Goal: Task Accomplishment & Management: Manage account settings

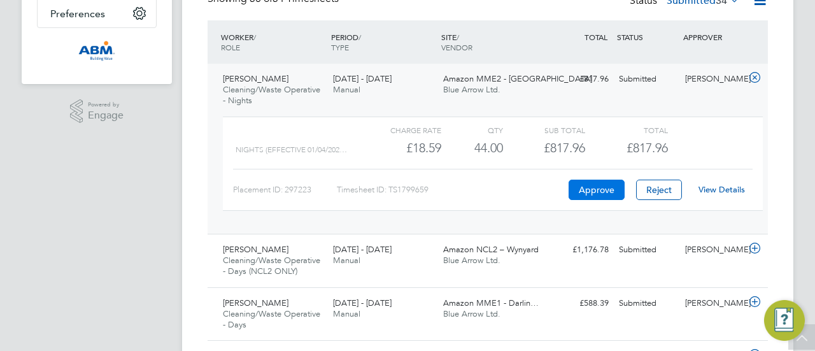
click at [591, 186] on button "Approve" at bounding box center [596, 189] width 56 height 20
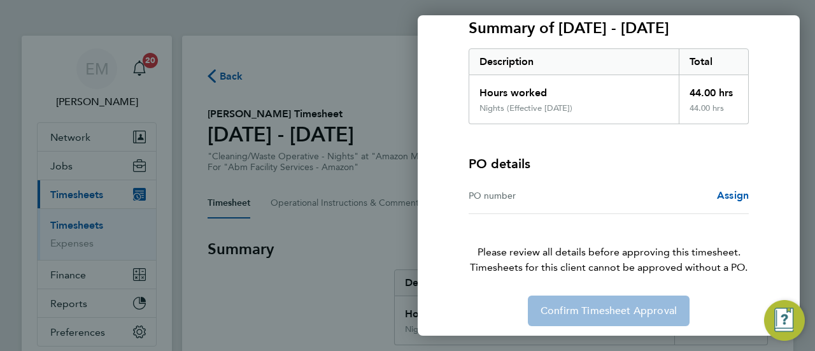
scroll to position [185, 0]
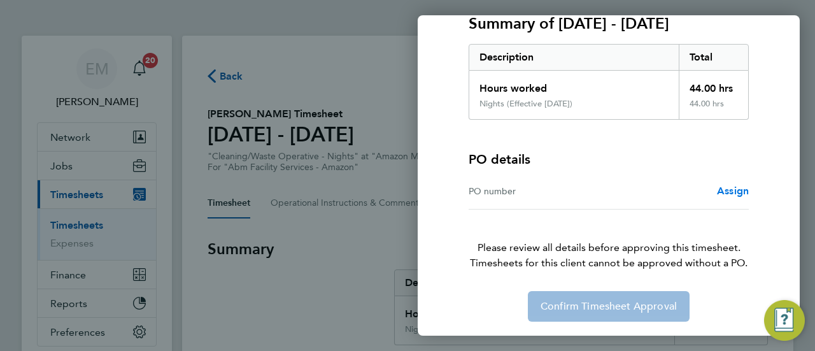
click at [728, 190] on span "Assign" at bounding box center [733, 191] width 32 height 12
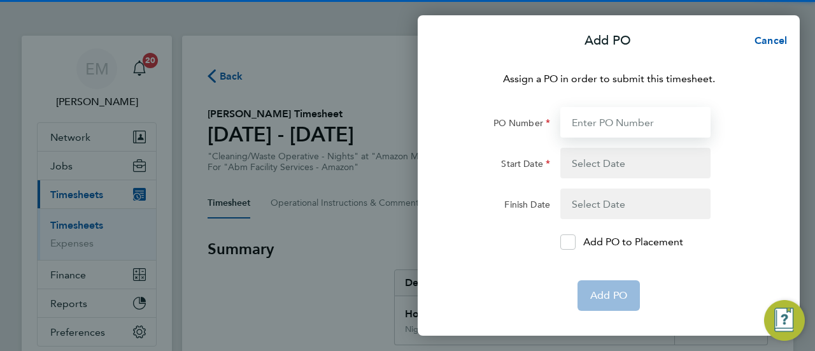
click at [627, 125] on input "PO Number" at bounding box center [635, 122] width 150 height 31
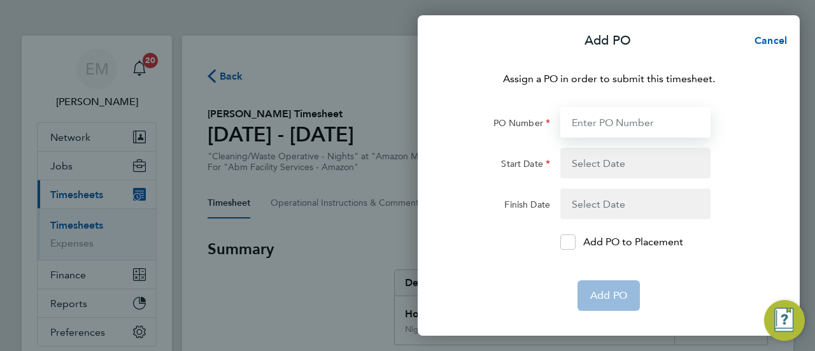
paste input "640940"
type input "640940"
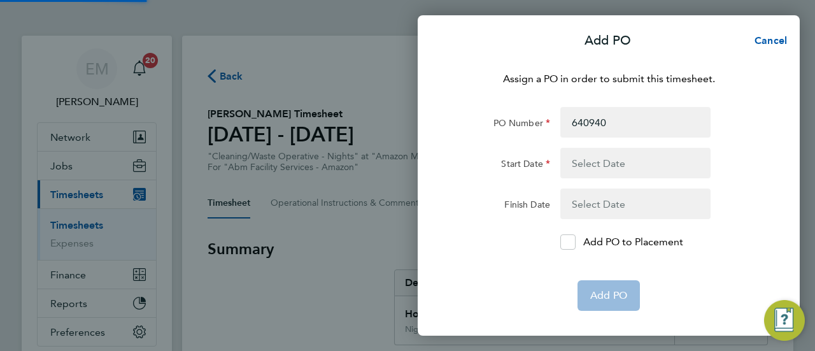
click at [606, 169] on button "button" at bounding box center [635, 163] width 150 height 31
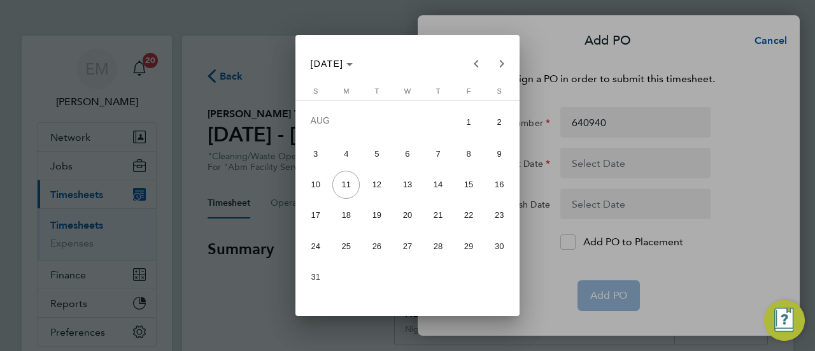
click at [495, 116] on span "2" at bounding box center [499, 121] width 27 height 31
type input "[DATE]"
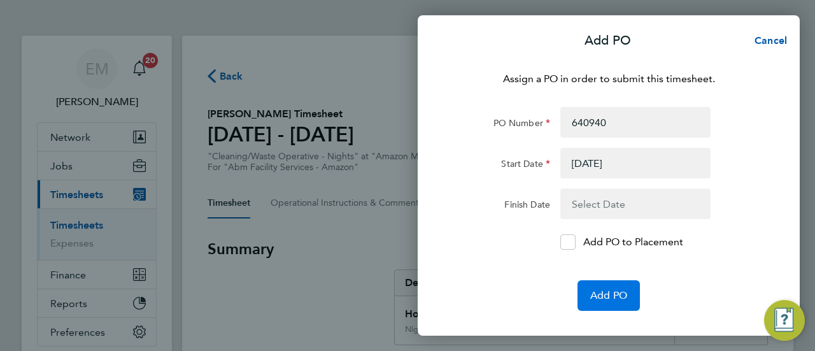
click at [609, 295] on span "Add PO" at bounding box center [608, 295] width 37 height 13
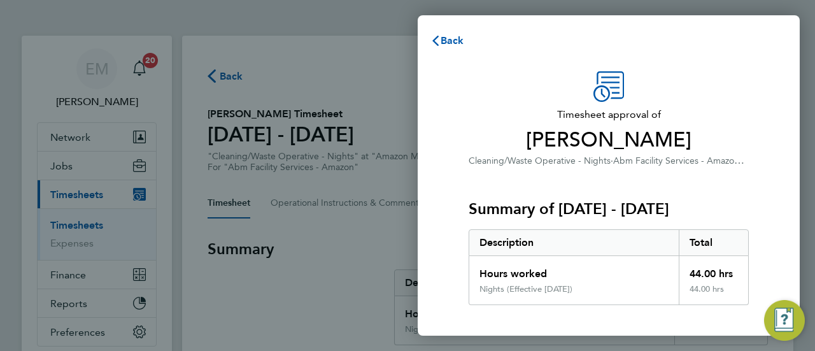
scroll to position [221, 0]
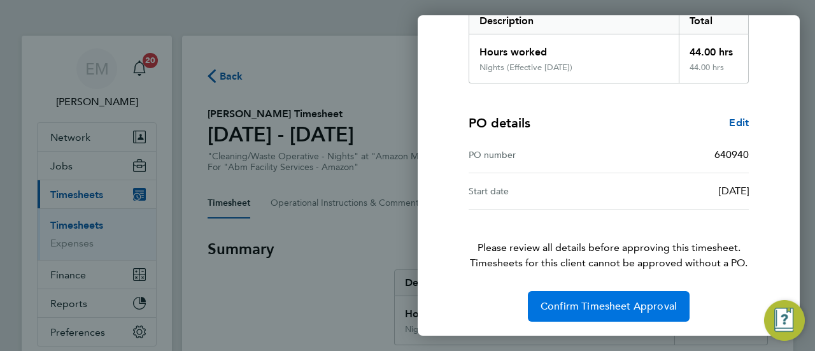
click at [616, 309] on span "Confirm Timesheet Approval" at bounding box center [608, 306] width 136 height 13
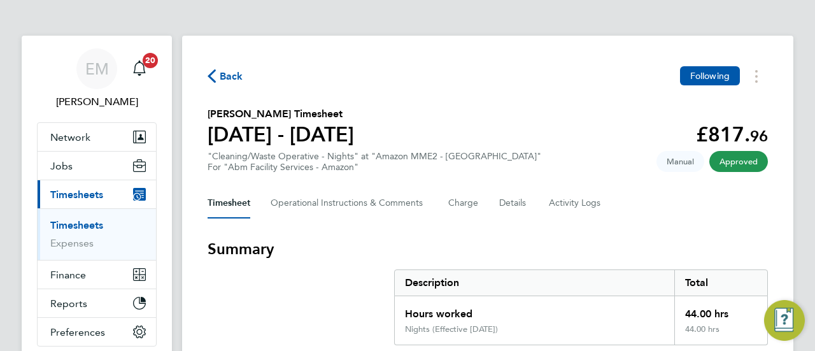
click at [213, 76] on icon "button" at bounding box center [211, 75] width 8 height 13
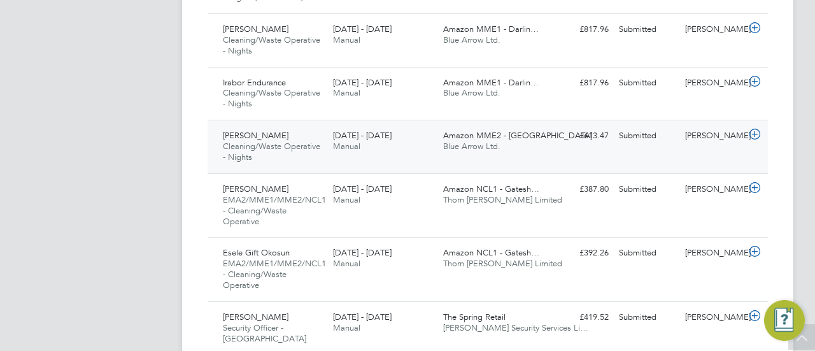
click at [753, 132] on icon at bounding box center [755, 134] width 16 height 10
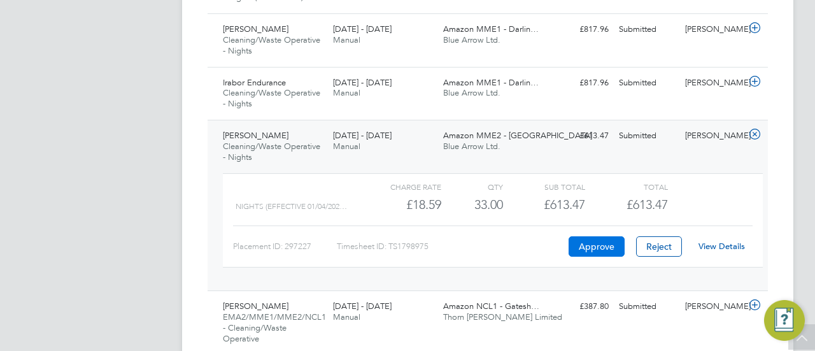
click at [600, 248] on button "Approve" at bounding box center [596, 246] width 56 height 20
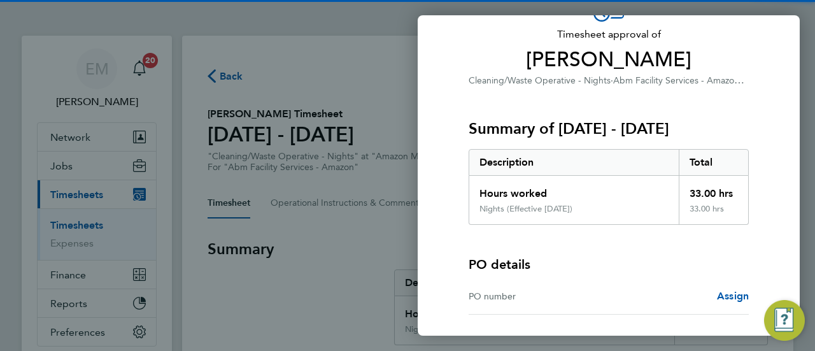
scroll to position [185, 0]
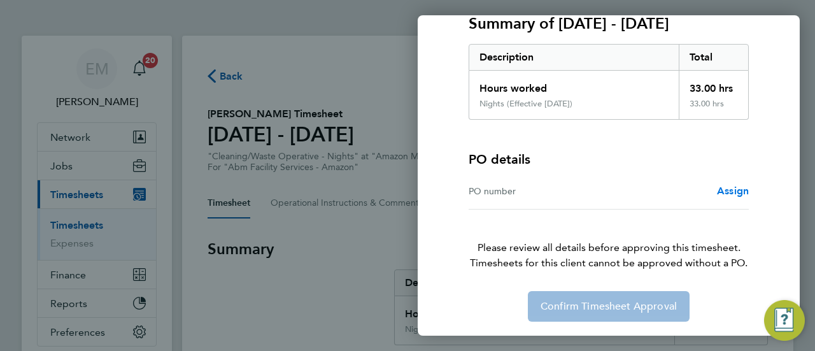
click at [726, 189] on span "Assign" at bounding box center [733, 191] width 32 height 12
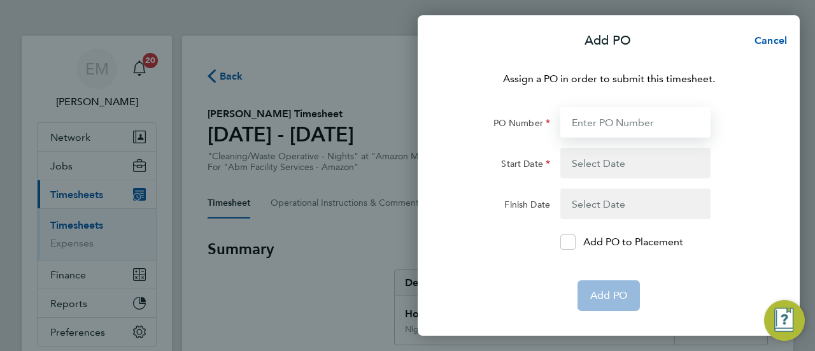
click at [609, 122] on input "PO Number" at bounding box center [635, 122] width 150 height 31
paste input "640940"
type input "640940"
type input "[DATE]"
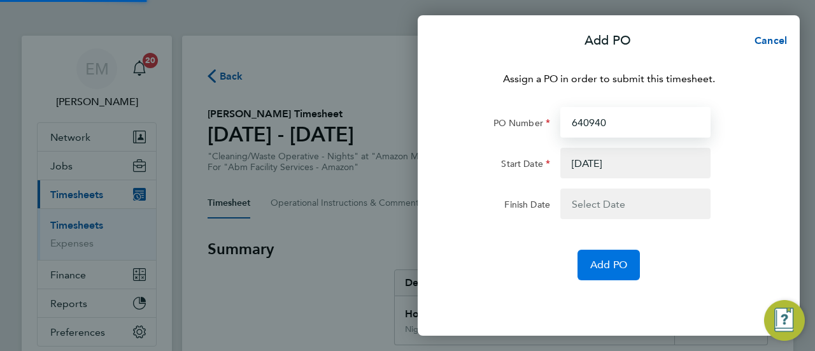
type input "640940"
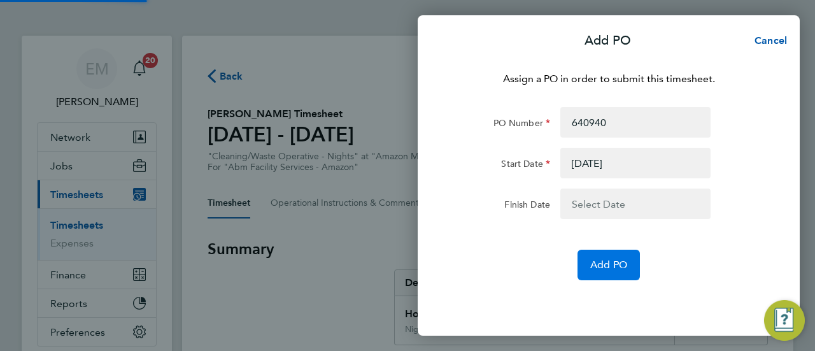
click at [610, 265] on span "Add PO" at bounding box center [608, 264] width 37 height 13
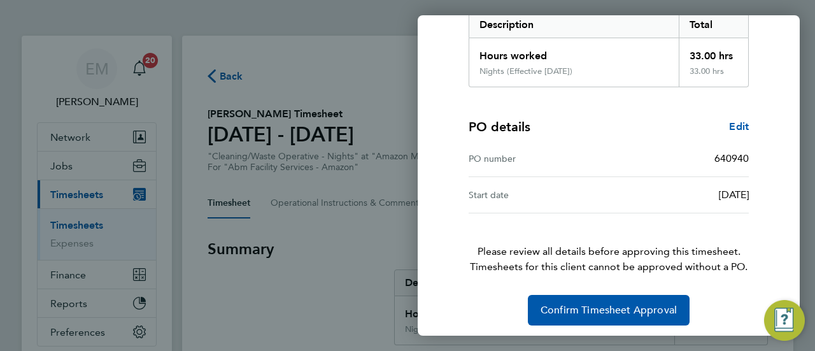
scroll to position [221, 0]
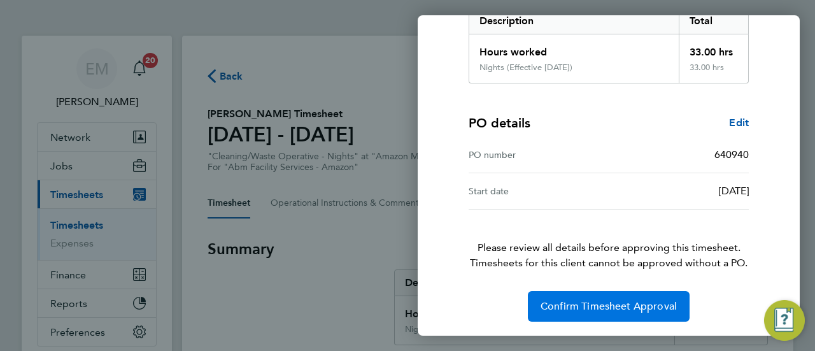
click at [628, 310] on span "Confirm Timesheet Approval" at bounding box center [608, 306] width 136 height 13
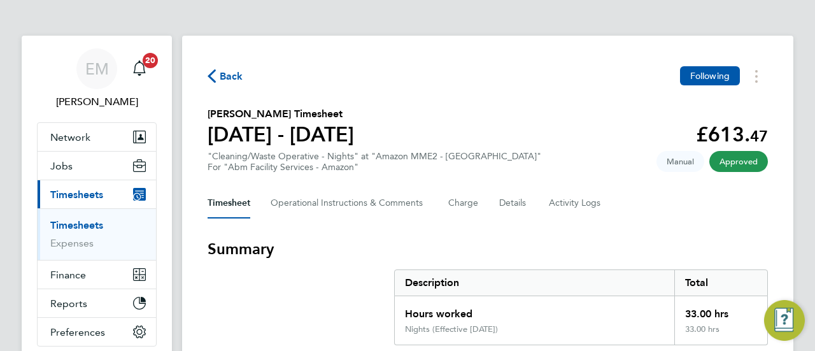
click at [212, 76] on icon "button" at bounding box center [211, 75] width 8 height 13
